Goal: Information Seeking & Learning: Learn about a topic

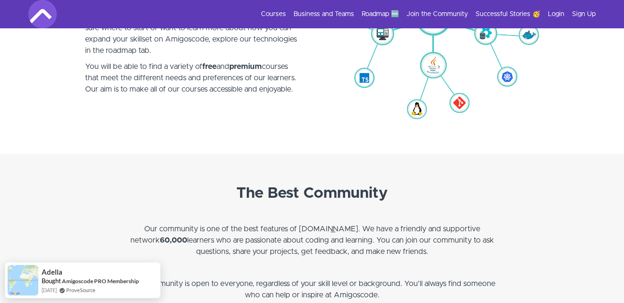
scroll to position [2183, 0]
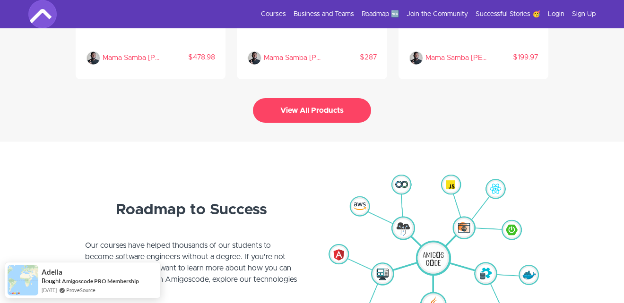
click at [273, 103] on button "View All Products" at bounding box center [312, 110] width 118 height 25
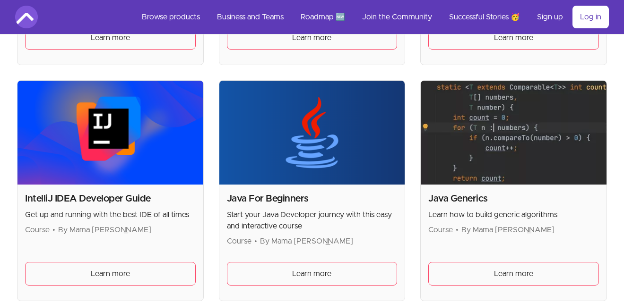
scroll to position [873, 0]
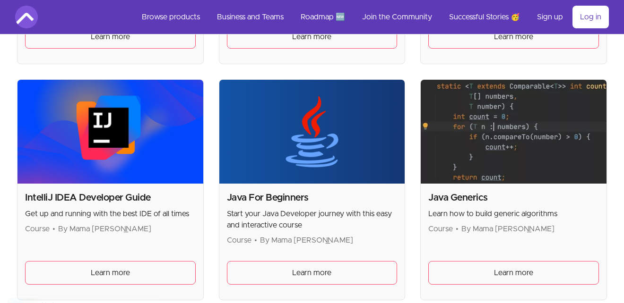
click at [158, 158] on img at bounding box center [110, 132] width 186 height 104
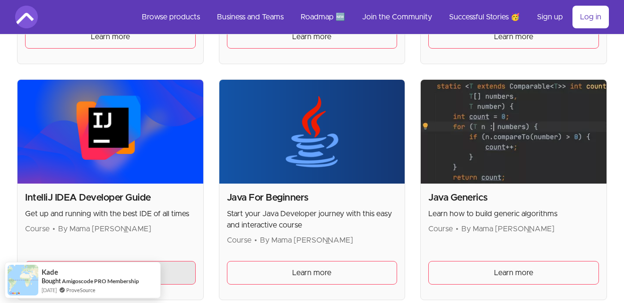
click at [180, 269] on link "Learn more" at bounding box center [110, 273] width 171 height 24
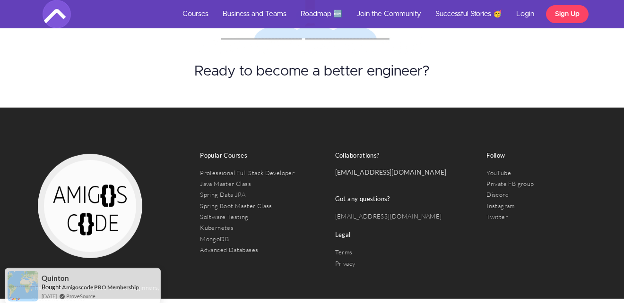
scroll to position [3266, 0]
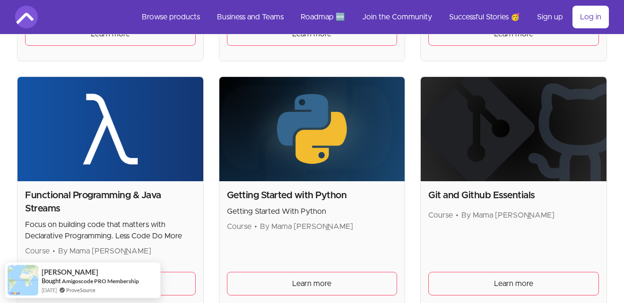
scroll to position [624, 0]
